Goal: Navigation & Orientation: Understand site structure

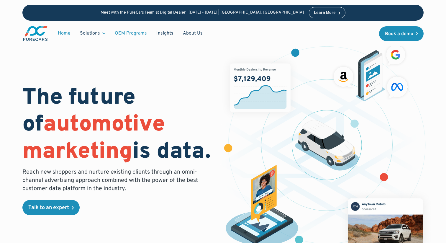
click at [124, 34] on link "OEM Programs" at bounding box center [131, 33] width 42 height 11
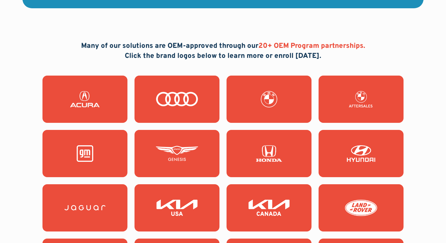
scroll to position [561, 0]
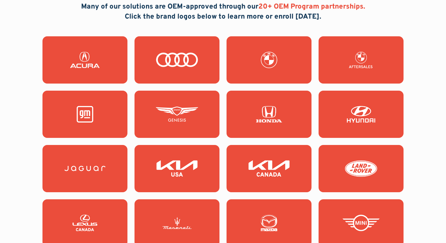
click at [174, 66] on img at bounding box center [177, 60] width 43 height 17
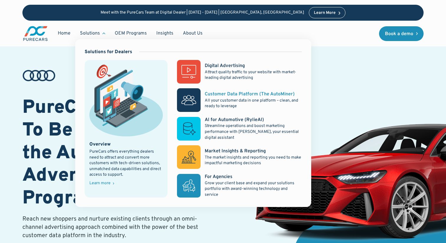
click at [212, 97] on div "Customer Data Platform (The AutoMiner)" at bounding box center [250, 94] width 90 height 6
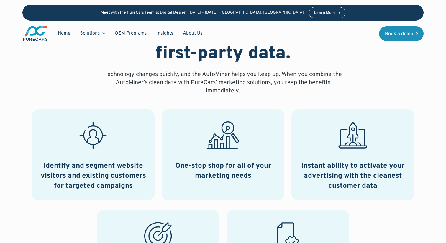
scroll to position [326, 0]
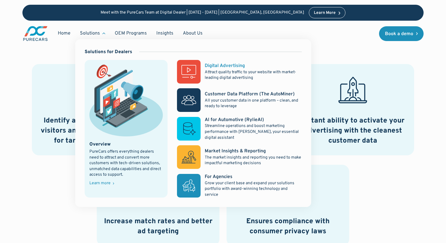
click at [214, 66] on div "Digital Advertising" at bounding box center [225, 66] width 40 height 6
